Goal: Task Accomplishment & Management: Complete application form

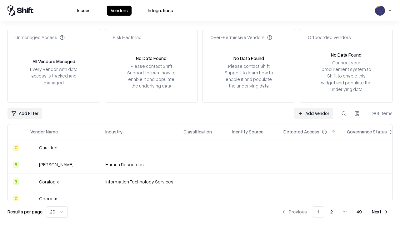
click at [313, 113] on link "Add Vendor" at bounding box center [313, 113] width 39 height 11
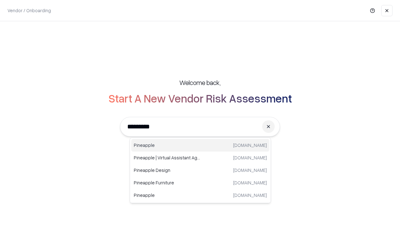
click at [200, 145] on div "Pineapple pineappleenergy.com" at bounding box center [200, 145] width 138 height 12
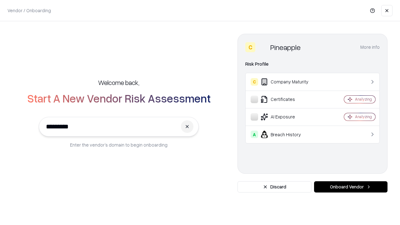
type input "*********"
click at [351, 187] on button "Onboard Vendor" at bounding box center [350, 186] width 73 height 11
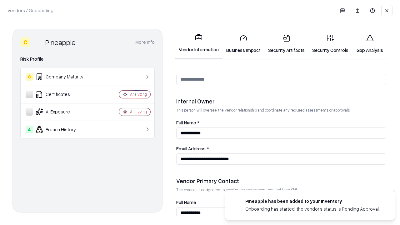
scroll to position [324, 0]
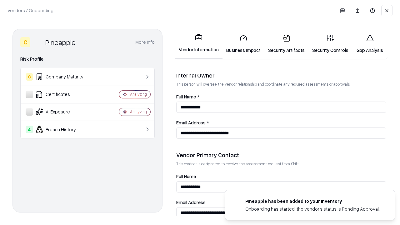
click at [243, 44] on link "Business Impact" at bounding box center [243, 43] width 42 height 29
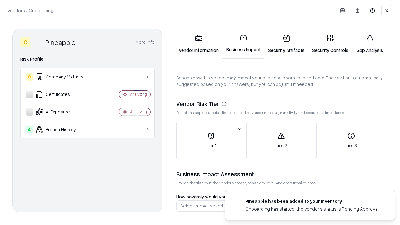
click at [286, 44] on link "Security Artifacts" at bounding box center [286, 43] width 44 height 29
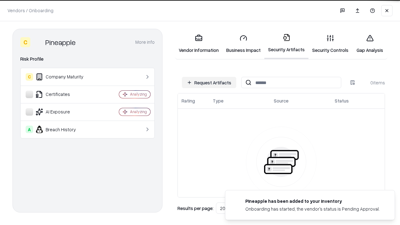
click at [209, 82] on button "Request Artifacts" at bounding box center [209, 82] width 54 height 11
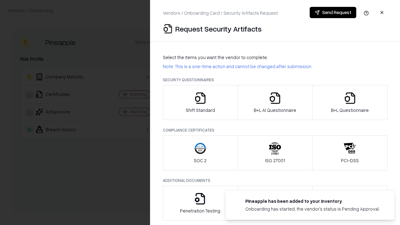
click at [200, 102] on icon "button" at bounding box center [200, 98] width 12 height 12
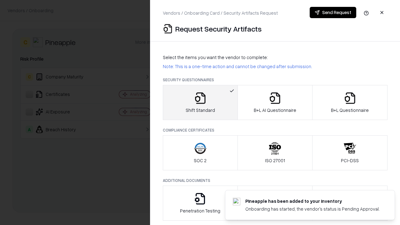
click at [333, 12] on button "Send Request" at bounding box center [333, 12] width 47 height 11
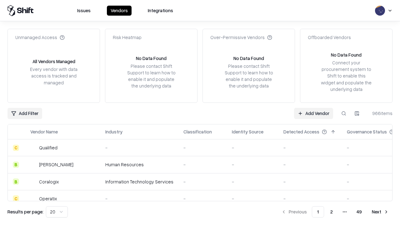
click at [344, 113] on button at bounding box center [343, 113] width 11 height 11
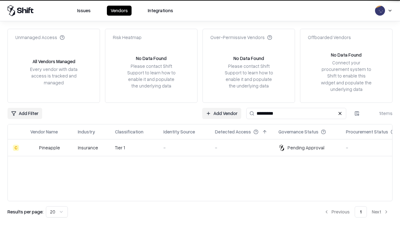
type input "*********"
click at [204, 147] on div "-" at bounding box center [184, 147] width 42 height 7
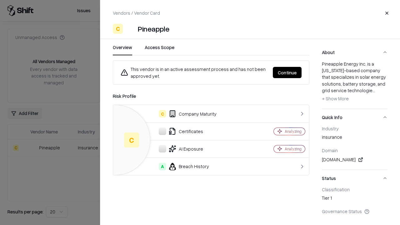
click at [287, 72] on button "Continue" at bounding box center [287, 72] width 29 height 11
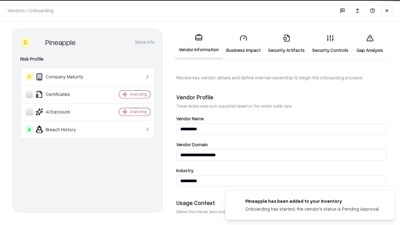
click at [286, 44] on link "Security Artifacts" at bounding box center [286, 43] width 44 height 29
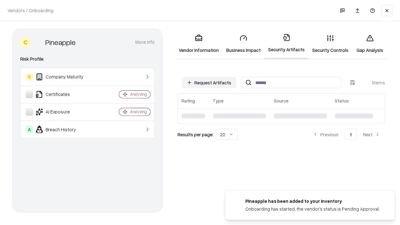
click at [330, 44] on link "Security Controls" at bounding box center [330, 43] width 44 height 29
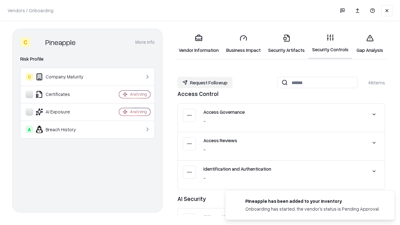
click at [205, 82] on button "Request Followup" at bounding box center [204, 82] width 55 height 11
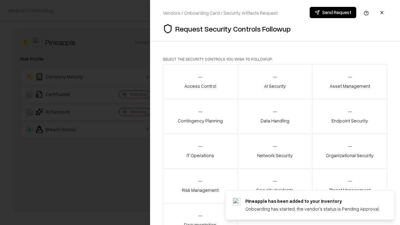
click at [200, 82] on div "Access Control" at bounding box center [200, 81] width 32 height 15
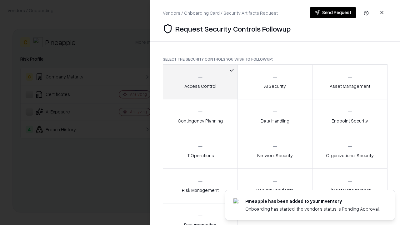
click at [333, 12] on button "Send Request" at bounding box center [333, 12] width 47 height 11
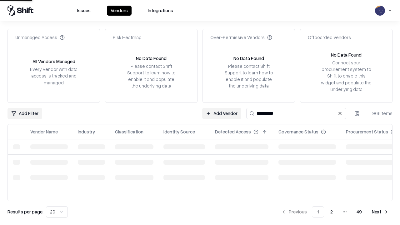
type input "*********"
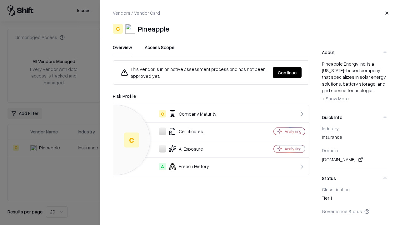
click at [287, 72] on button "Continue" at bounding box center [287, 72] width 29 height 11
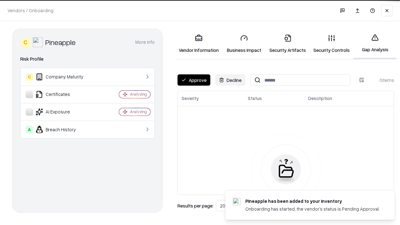
click at [194, 80] on button "Approve" at bounding box center [193, 79] width 33 height 11
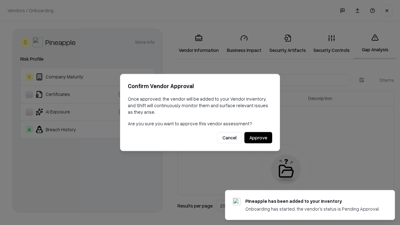
click at [258, 137] on button "Approve" at bounding box center [258, 137] width 28 height 11
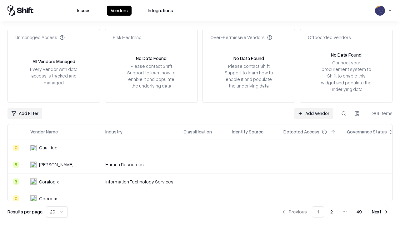
type input "*********"
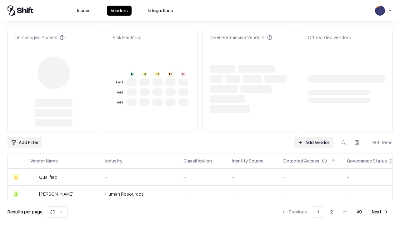
click at [313, 137] on link "Add Vendor" at bounding box center [313, 142] width 39 height 11
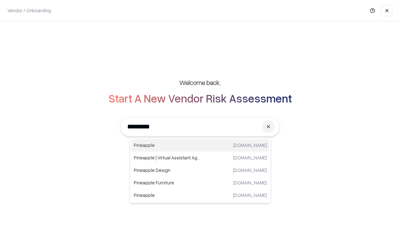
click at [200, 145] on div "Pineapple pineappleenergy.com" at bounding box center [200, 145] width 138 height 12
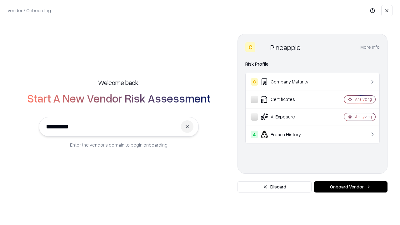
type input "*********"
click at [351, 187] on button "Onboard Vendor" at bounding box center [350, 186] width 73 height 11
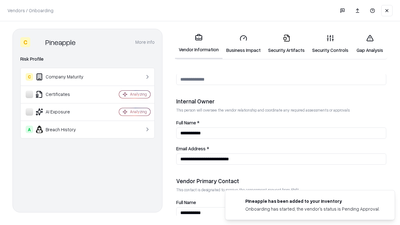
scroll to position [324, 0]
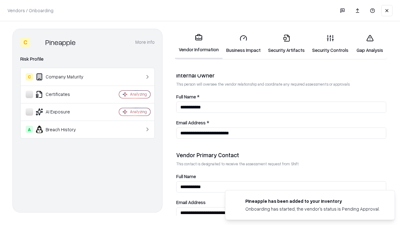
click at [370, 44] on link "Gap Analysis" at bounding box center [369, 43] width 35 height 29
